Goal: Task Accomplishment & Management: Manage account settings

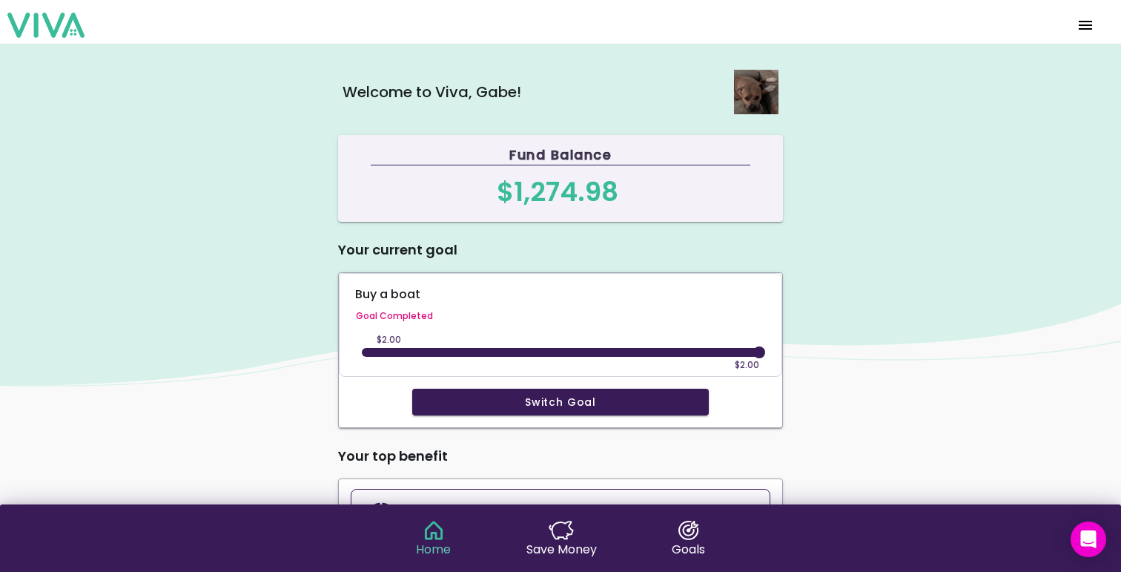
click at [1088, 28] on span "menu" at bounding box center [1086, 25] width 24 height 36
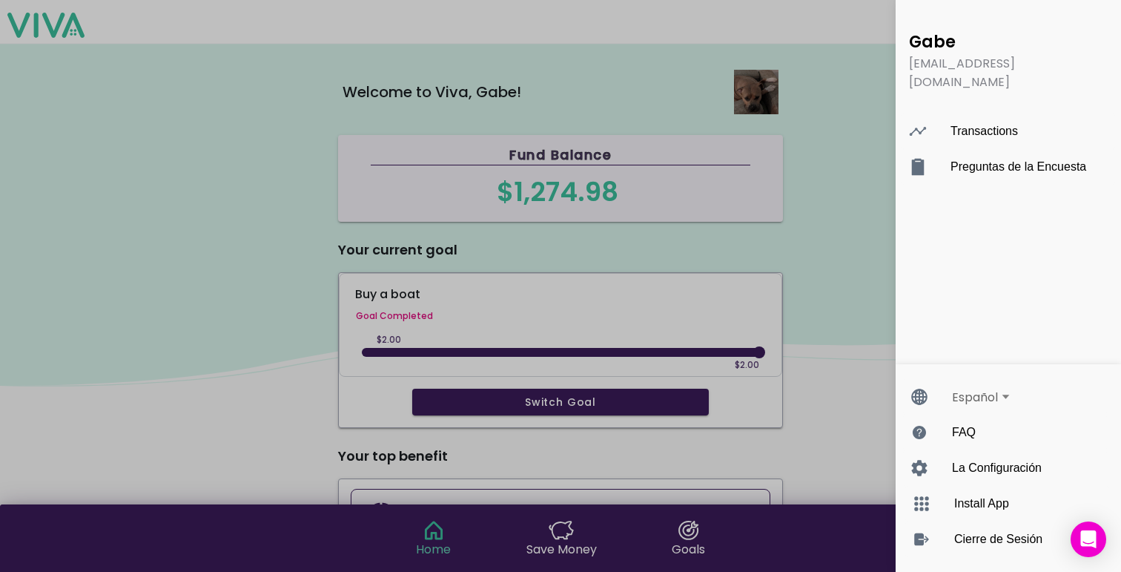
click at [838, 232] on ion-backdrop "menu" at bounding box center [560, 286] width 1121 height 572
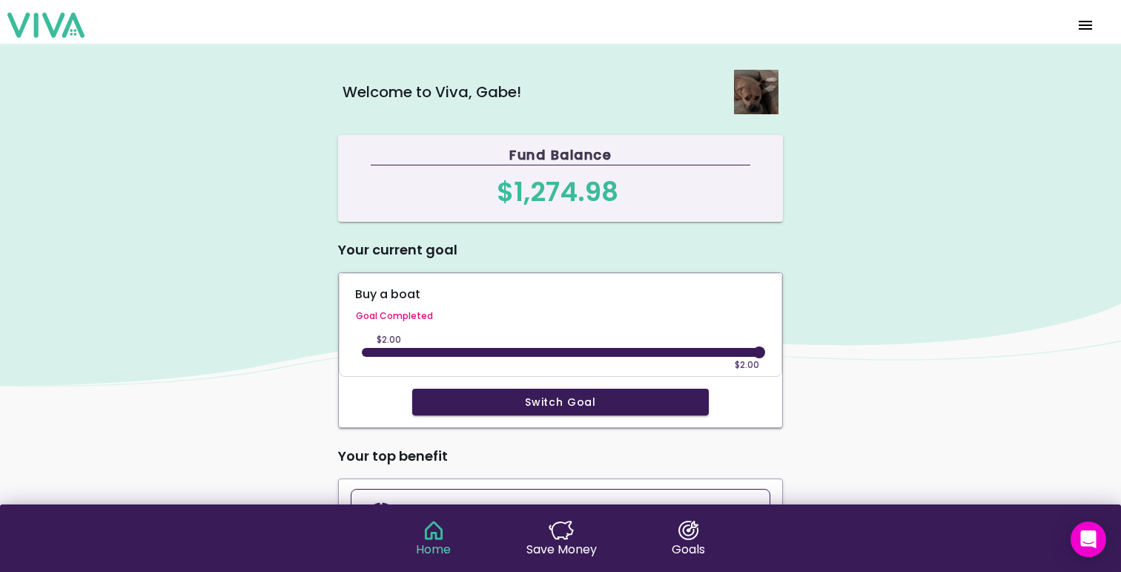
click at [1088, 24] on span "menu" at bounding box center [1086, 25] width 24 height 36
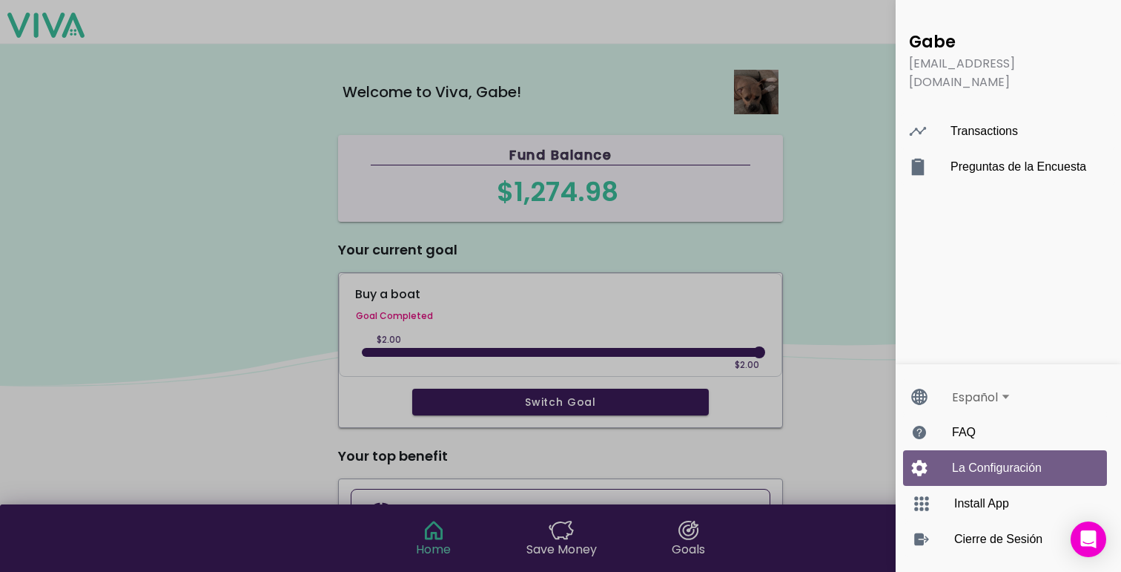
click at [949, 467] on div "La Configuración" at bounding box center [1005, 468] width 204 height 36
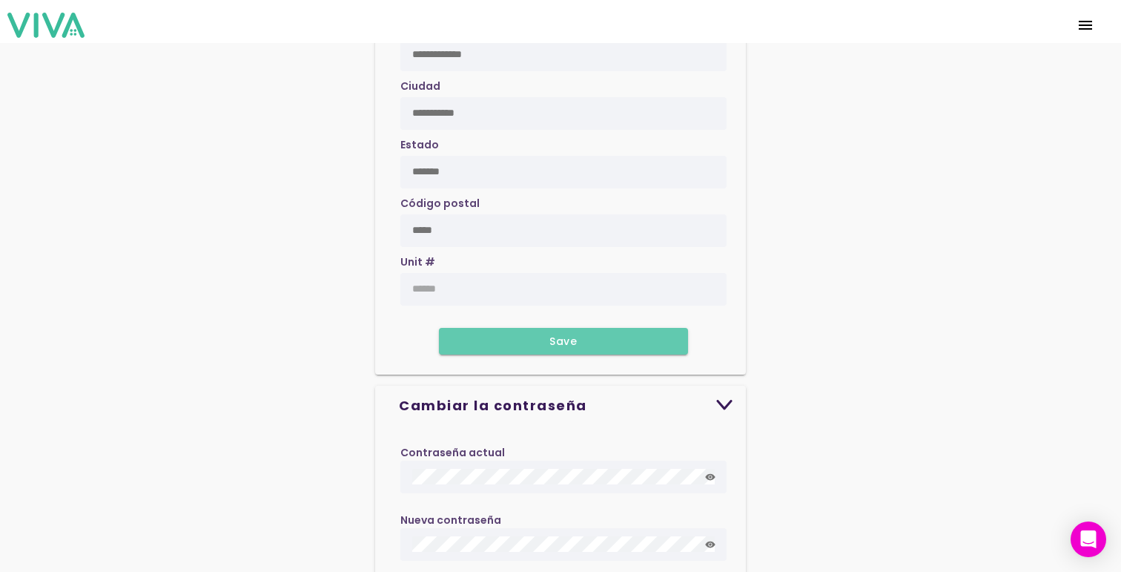
scroll to position [1117, 0]
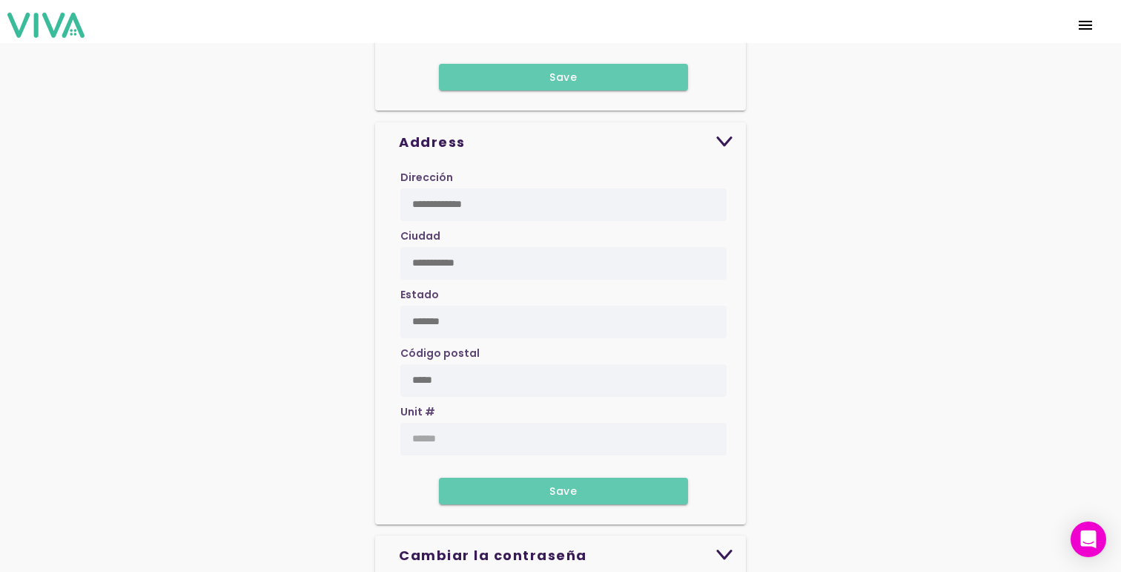
click at [435, 433] on input "text" at bounding box center [563, 438] width 303 height 11
